Goal: Task Accomplishment & Management: Use online tool/utility

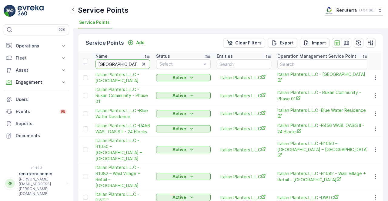
scroll to position [30, 0]
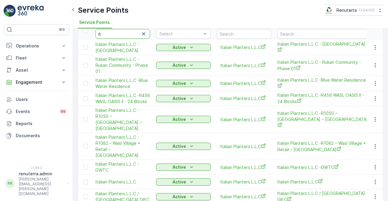
type input "i"
click at [111, 37] on input "text" at bounding box center [122, 34] width 55 height 10
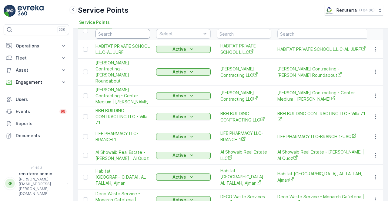
click at [111, 37] on input "text" at bounding box center [122, 34] width 55 height 10
type input "ber"
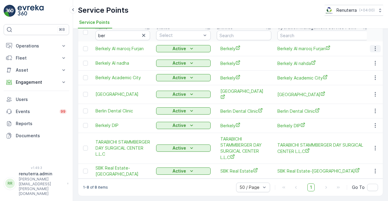
click at [371, 49] on button "button" at bounding box center [374, 48] width 11 height 7
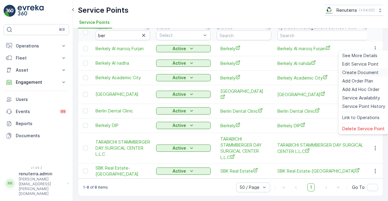
click at [352, 71] on span "Create Document" at bounding box center [360, 73] width 36 height 6
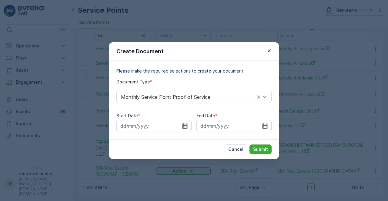
click at [187, 125] on icon "button" at bounding box center [184, 125] width 5 height 5
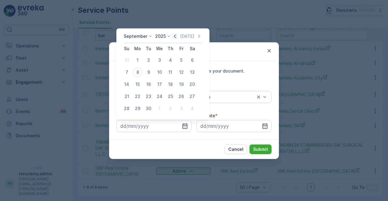
click at [172, 36] on icon "button" at bounding box center [175, 36] width 6 height 6
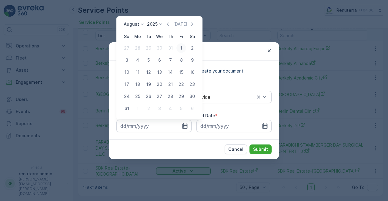
click at [182, 49] on div "1" at bounding box center [181, 48] width 10 height 10
type input "[DATE]"
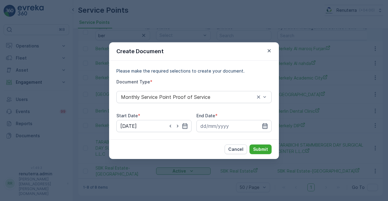
click at [265, 127] on icon "button" at bounding box center [265, 126] width 6 height 6
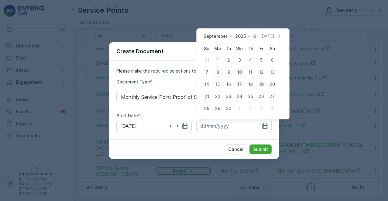
click at [252, 37] on icon "button" at bounding box center [255, 36] width 6 height 6
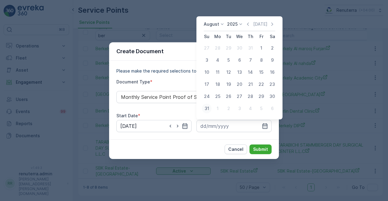
click at [204, 114] on td "31" at bounding box center [206, 109] width 11 height 12
click at [206, 110] on div "31" at bounding box center [207, 109] width 10 height 10
type input "[DATE]"
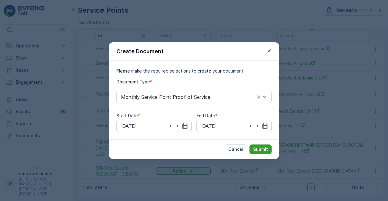
click at [251, 146] on button "Submit" at bounding box center [260, 150] width 22 height 10
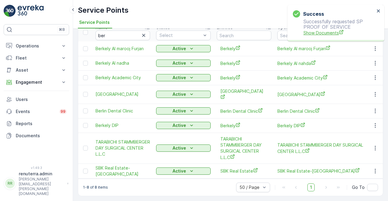
click at [323, 32] on span "Show Documents" at bounding box center [338, 33] width 71 height 6
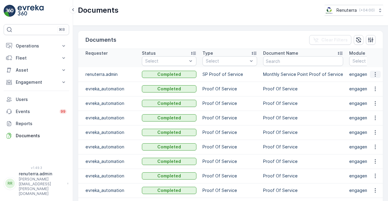
click at [372, 74] on icon "button" at bounding box center [375, 74] width 6 height 6
click at [374, 78] on button "button" at bounding box center [374, 74] width 11 height 7
drag, startPoint x: 375, startPoint y: 78, endPoint x: 373, endPoint y: 80, distance: 3.1
click at [375, 77] on body "⌘B Operations Insights Planning Routes & Tasks Cockpit Settings Fleet Live Trac…" at bounding box center [194, 100] width 388 height 201
click at [373, 81] on span "See Details" at bounding box center [373, 83] width 23 height 6
